Goal: Communication & Community: Participate in discussion

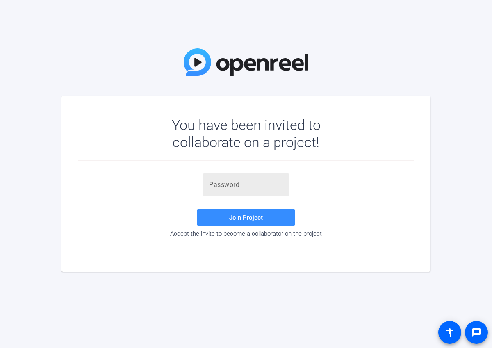
click at [203, 194] on div "Join Project Accept the invite to become a collaborator on the project" at bounding box center [246, 205] width 336 height 64
click at [230, 186] on input "text" at bounding box center [246, 185] width 74 height 10
paste input "1$h}0_"
type input "1$h}0_"
click at [263, 219] on span at bounding box center [246, 218] width 98 height 20
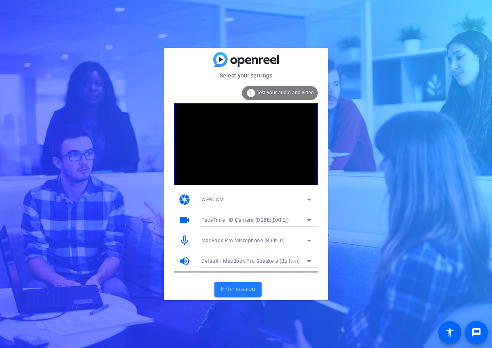
click at [240, 296] on span at bounding box center [237, 290] width 47 height 20
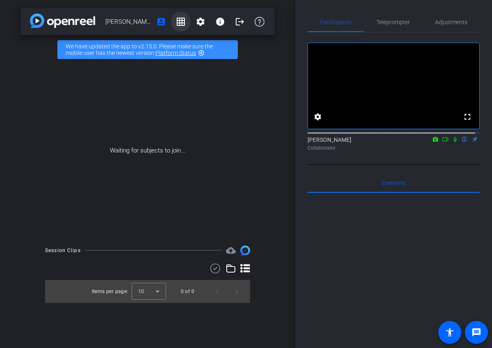
click at [183, 22] on mat-icon "grid_on" at bounding box center [181, 22] width 10 height 10
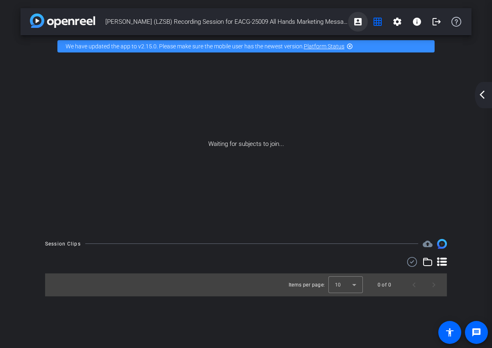
click at [359, 20] on mat-icon "account_box" at bounding box center [358, 22] width 10 height 10
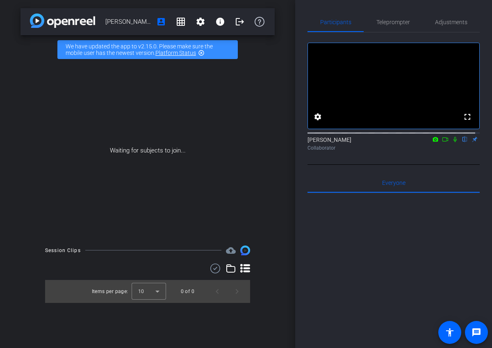
click at [130, 23] on span "[PERSON_NAME] (LZSB) Recording Session for EACG-25009 All Hands Marketing Messa…" at bounding box center [128, 22] width 46 height 16
click at [263, 23] on icon at bounding box center [260, 22] width 10 height 10
click at [320, 122] on mat-icon "settings" at bounding box center [318, 117] width 10 height 10
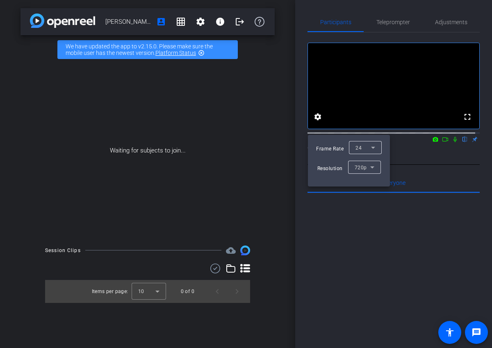
click at [451, 187] on div at bounding box center [246, 174] width 492 height 348
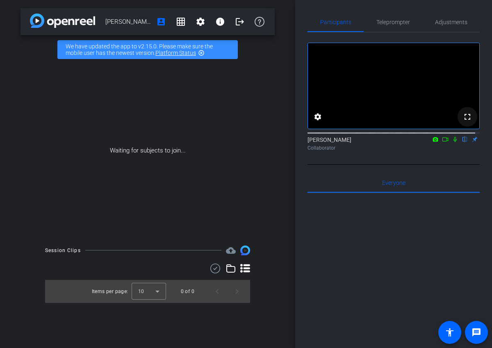
click at [463, 122] on mat-icon "fullscreen" at bounding box center [468, 117] width 10 height 10
click at [465, 122] on mat-icon "fullscreen" at bounding box center [468, 117] width 10 height 10
click at [432, 142] on icon at bounding box center [435, 140] width 7 height 6
click at [440, 148] on div at bounding box center [246, 174] width 492 height 348
click at [442, 142] on icon at bounding box center [445, 140] width 7 height 6
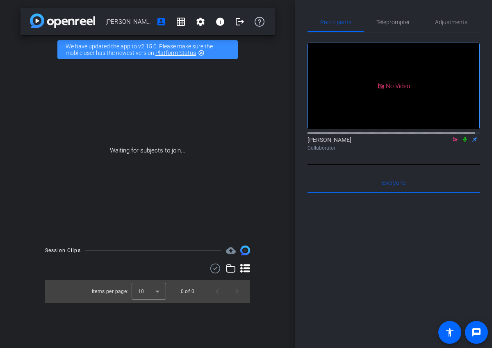
click at [453, 141] on icon at bounding box center [455, 139] width 5 height 5
click at [442, 142] on icon at bounding box center [445, 140] width 7 height 6
drag, startPoint x: 451, startPoint y: 148, endPoint x: 446, endPoint y: 152, distance: 7.3
click at [452, 142] on icon at bounding box center [455, 140] width 7 height 6
click at [454, 142] on icon at bounding box center [455, 139] width 3 height 5
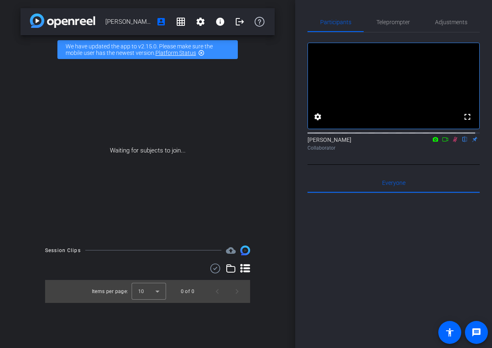
click at [453, 142] on icon at bounding box center [455, 139] width 5 height 5
click at [433, 141] on icon at bounding box center [435, 139] width 5 height 5
click at [432, 148] on div at bounding box center [246, 174] width 492 height 348
click at [460, 143] on mat-icon "flip" at bounding box center [465, 138] width 10 height 7
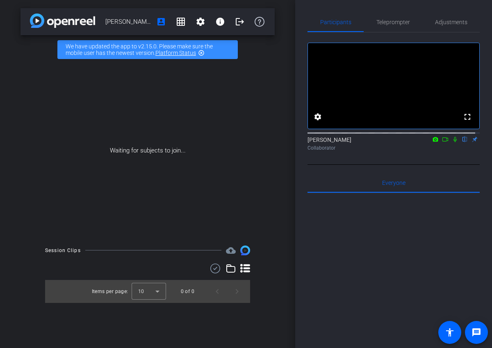
click at [201, 53] on mat-icon "highlight_off" at bounding box center [201, 53] width 7 height 7
